Goal: Communication & Community: Answer question/provide support

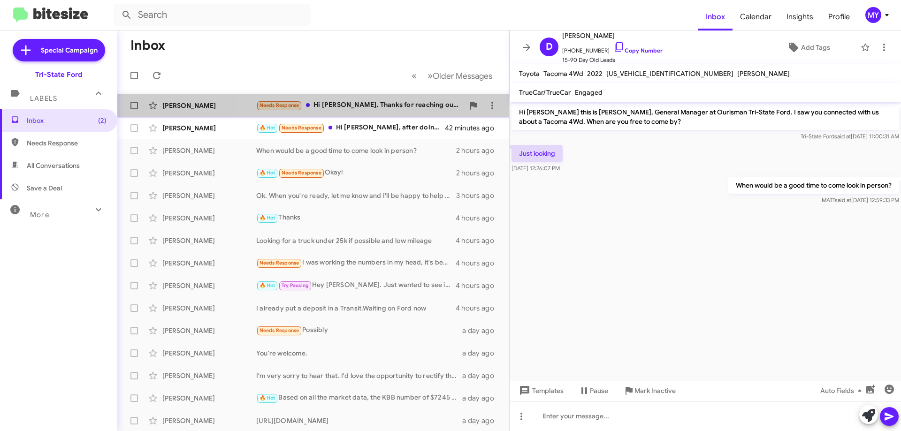
click at [392, 109] on div "Needs Response Hi Derek, Thanks for reaching out to me concerning the Miata. I …" at bounding box center [360, 105] width 208 height 11
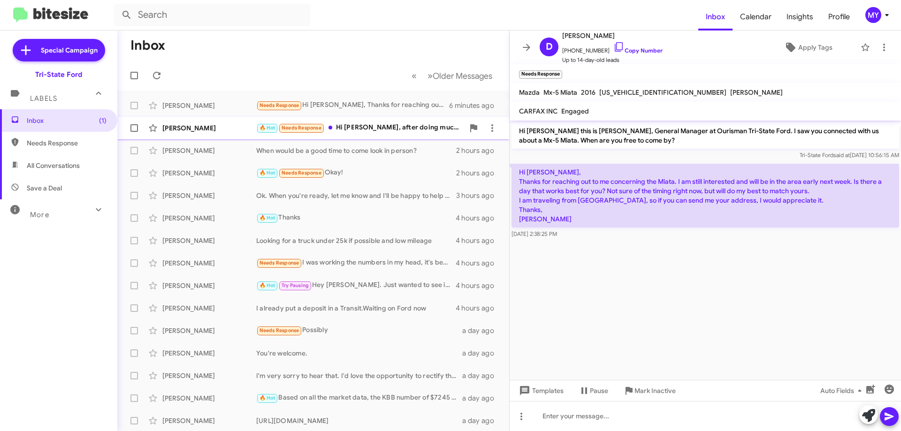
click at [359, 128] on div "🔥 Hot Needs Response Hi Derek, after doing much research and thinking, does thi…" at bounding box center [360, 127] width 208 height 11
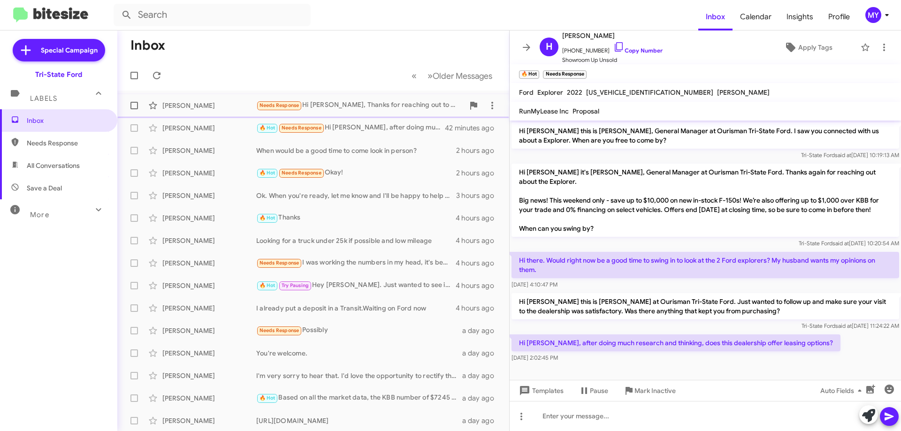
click at [388, 103] on div "Needs Response Hi Derek, Thanks for reaching out to me concerning the Miata. I …" at bounding box center [360, 105] width 208 height 11
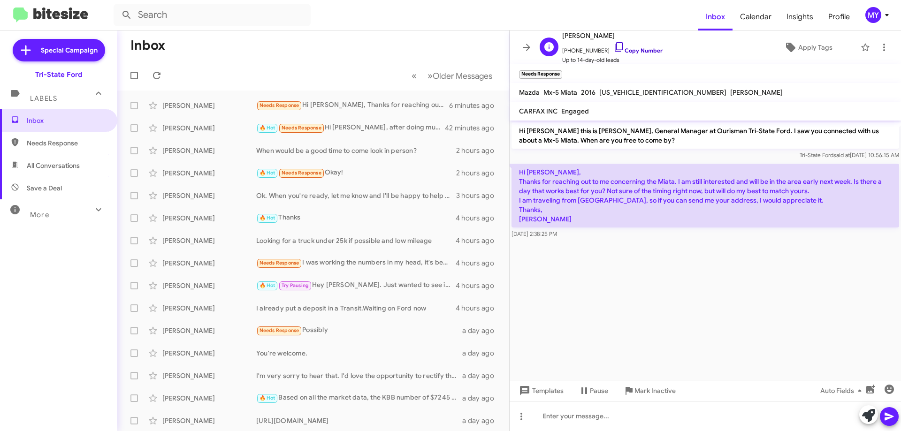
click at [613, 48] on icon at bounding box center [618, 46] width 11 height 11
click at [377, 124] on div "🔥 Hot Needs Response Hi Derek, after doing much research and thinking, does thi…" at bounding box center [360, 127] width 208 height 11
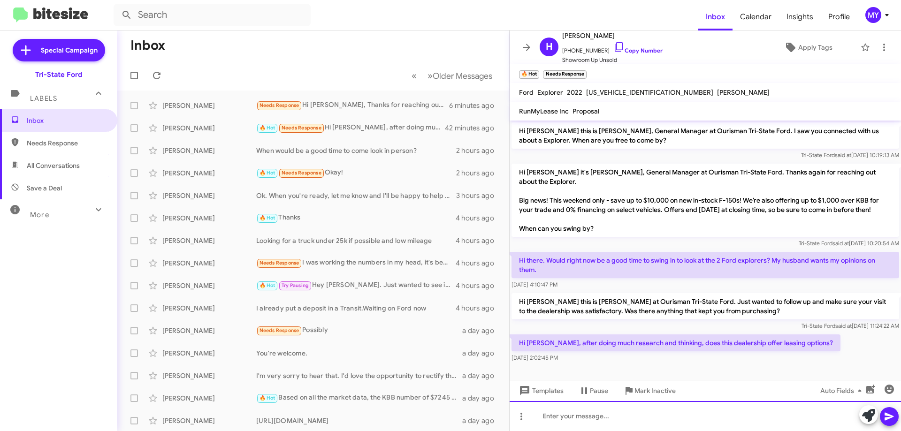
click at [586, 424] on div at bounding box center [705, 416] width 391 height 30
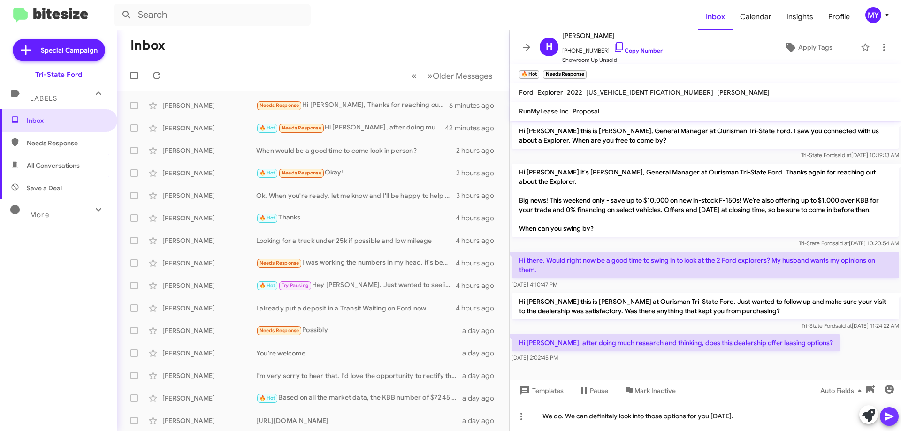
click at [892, 419] on icon at bounding box center [888, 416] width 11 height 11
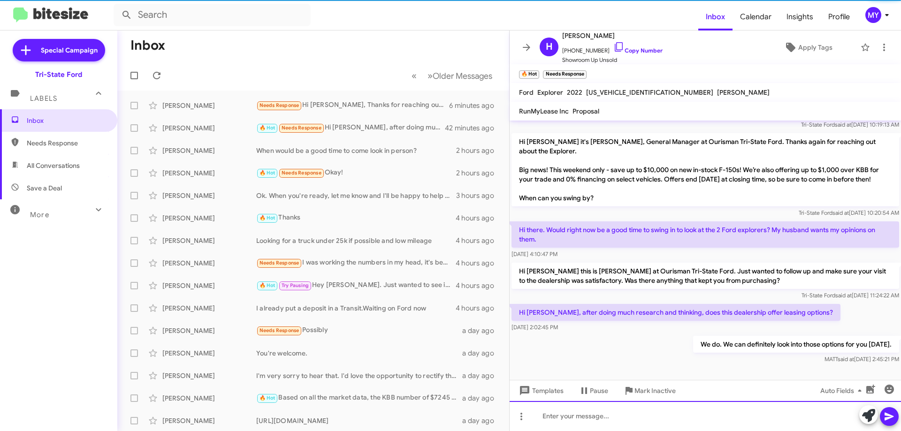
scroll to position [40, 0]
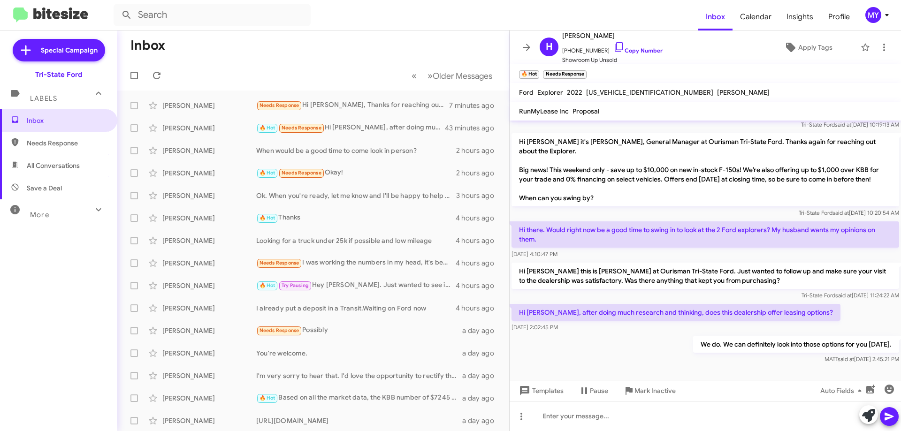
click at [67, 166] on span "All Conversations" at bounding box center [53, 165] width 53 height 9
type input "in:all-conversations"
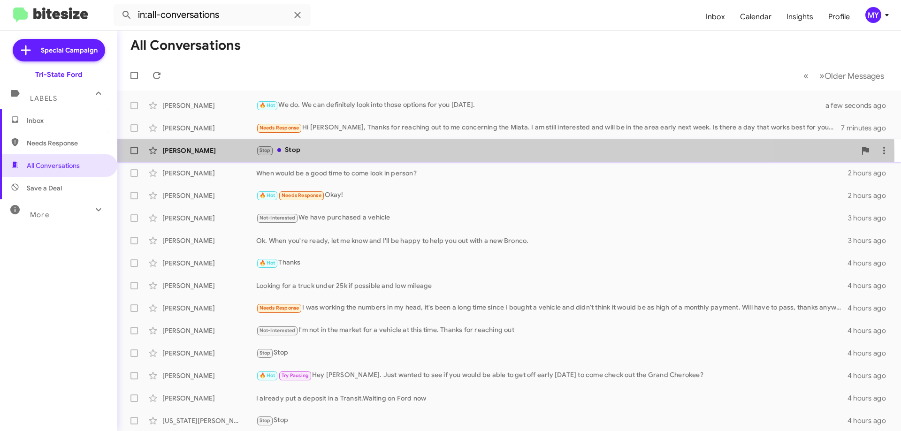
click at [417, 156] on div "Daniel Lamartina Stop Stop an hour ago" at bounding box center [509, 150] width 768 height 19
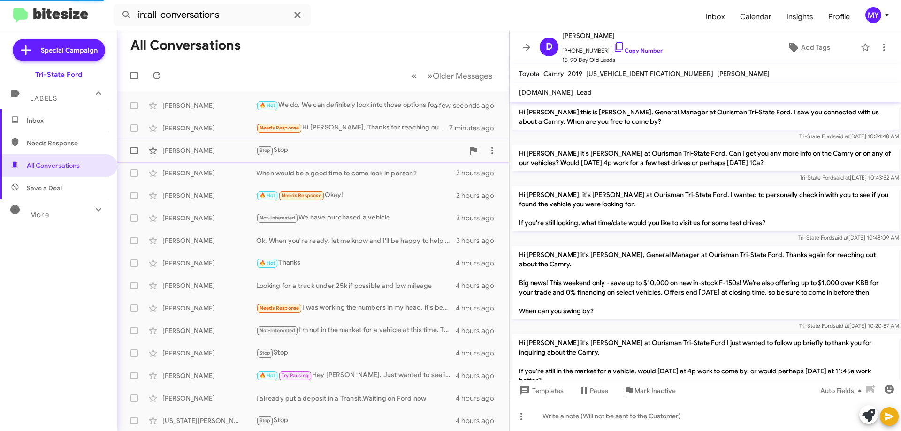
scroll to position [140, 0]
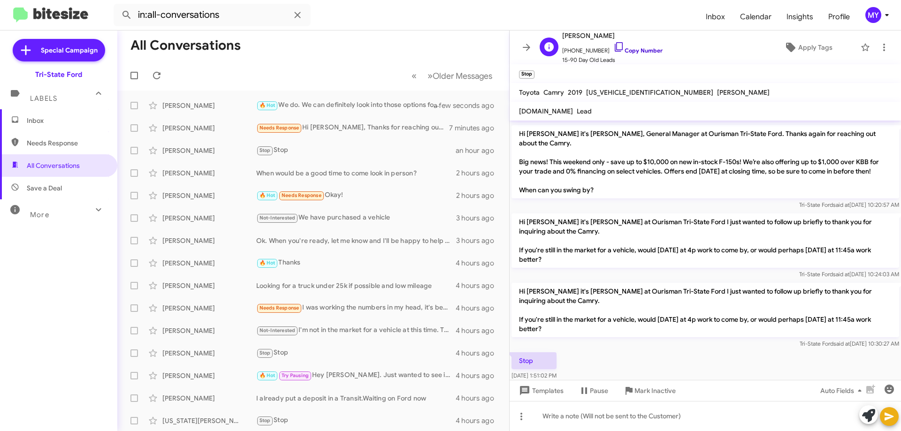
click at [613, 45] on icon at bounding box center [618, 46] width 11 height 11
